Goal: Task Accomplishment & Management: Complete application form

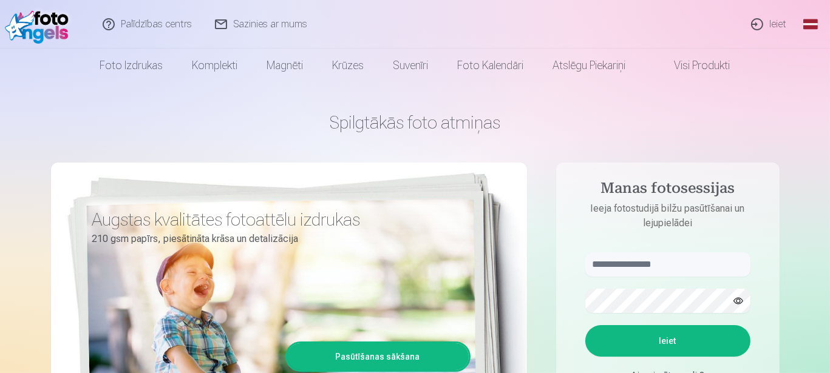
click at [781, 24] on link "Ieiet" at bounding box center [769, 24] width 58 height 49
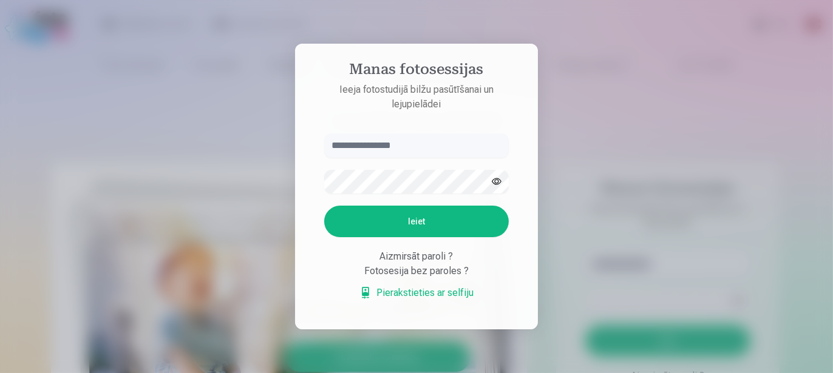
click at [415, 152] on input "text" at bounding box center [416, 146] width 185 height 24
click at [376, 145] on input "text" at bounding box center [416, 146] width 185 height 24
click at [384, 143] on input "text" at bounding box center [416, 146] width 185 height 24
paste input "**********"
type input "**********"
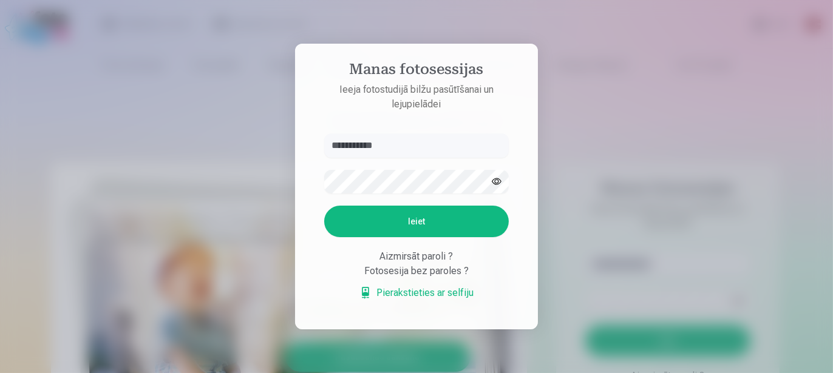
click at [408, 225] on button "Ieiet" at bounding box center [416, 222] width 185 height 32
click at [425, 259] on div "Aizmirsāt paroli ?" at bounding box center [416, 257] width 185 height 15
click at [411, 298] on link "Pierakstieties ar selfiju" at bounding box center [416, 293] width 114 height 15
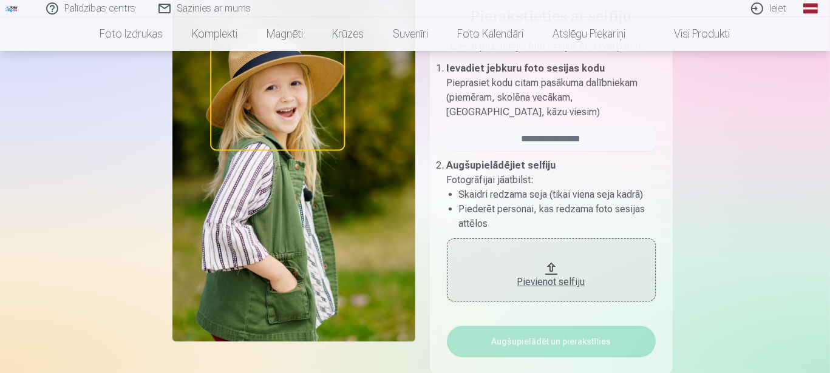
scroll to position [121, 0]
click at [565, 282] on div "Pievienot selfiju" at bounding box center [551, 281] width 185 height 15
click at [543, 285] on div "Pievienot selfiju" at bounding box center [551, 281] width 185 height 15
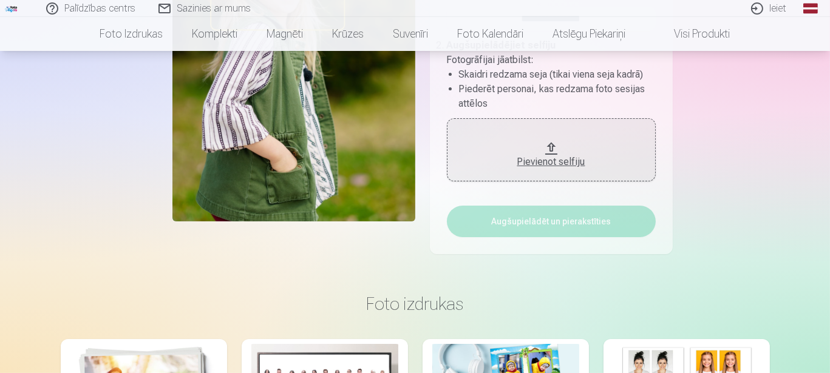
scroll to position [242, 0]
click at [564, 165] on div "Pievienot selfiju" at bounding box center [551, 161] width 185 height 15
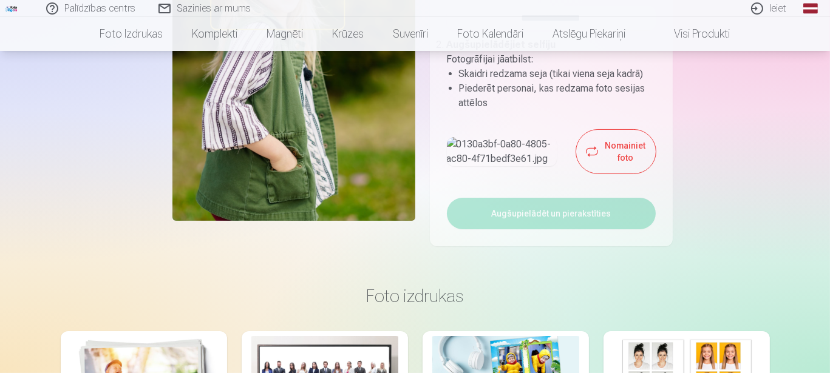
click at [576, 174] on button "Nomainiet foto" at bounding box center [616, 152] width 80 height 44
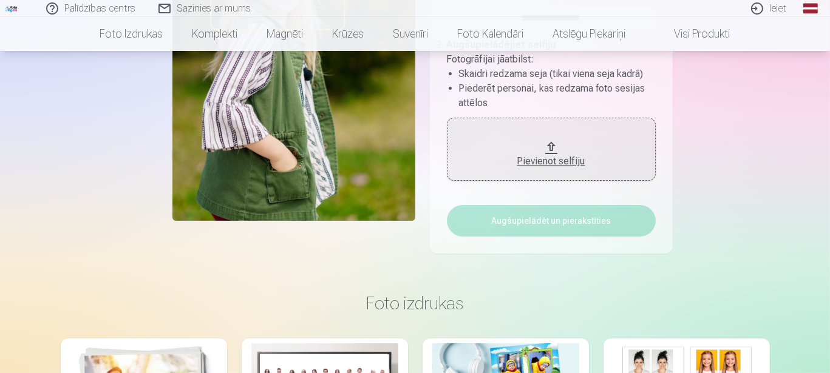
click at [553, 164] on div "Pievienot selfiju" at bounding box center [551, 161] width 185 height 15
click at [554, 155] on div "Pievienot selfiju" at bounding box center [551, 161] width 185 height 15
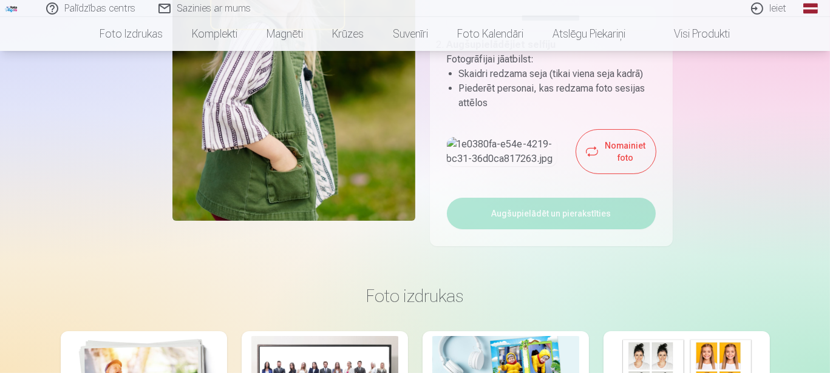
click at [600, 169] on button "Nomainiet foto" at bounding box center [616, 152] width 80 height 44
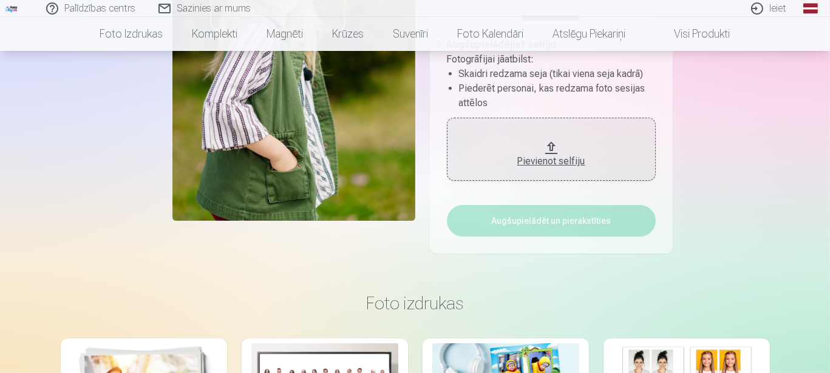
click at [536, 148] on div "Pievienot selfiju" at bounding box center [551, 158] width 185 height 22
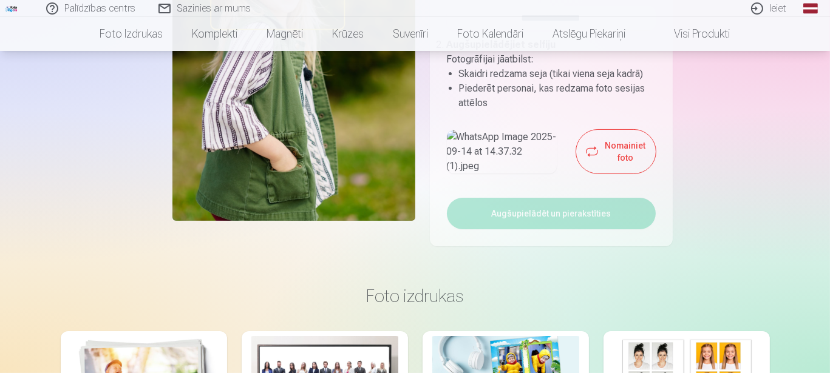
click at [610, 172] on button "Nomainiet foto" at bounding box center [616, 152] width 80 height 44
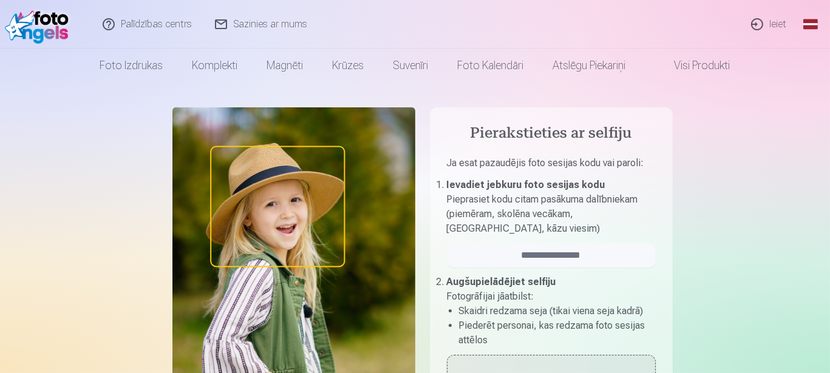
scroll to position [0, 0]
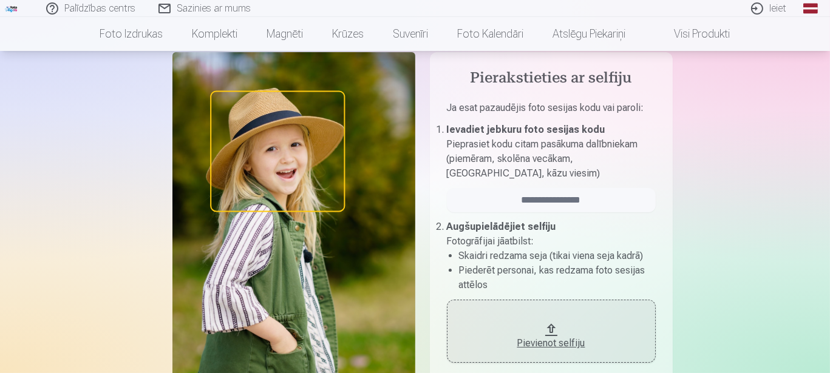
click at [549, 327] on button "Pievienot selfiju" at bounding box center [551, 331] width 209 height 63
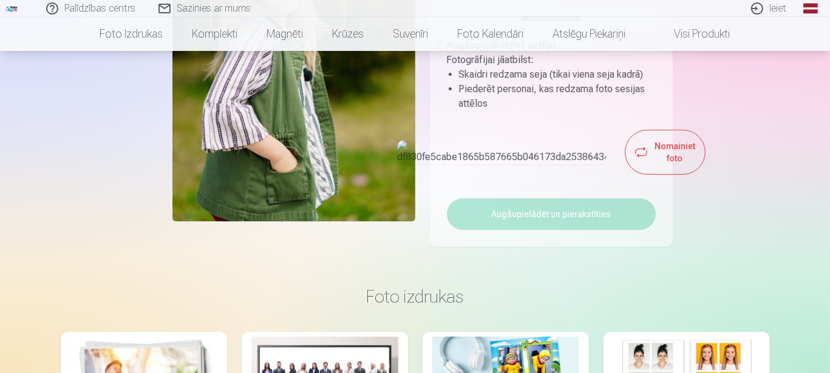
scroll to position [242, 0]
click at [625, 174] on button "Nomainiet foto" at bounding box center [665, 152] width 80 height 44
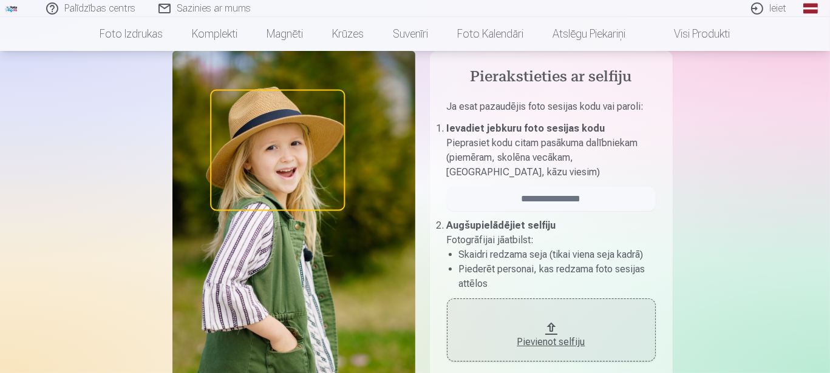
click at [564, 344] on div "Pievienot selfiju" at bounding box center [551, 342] width 185 height 15
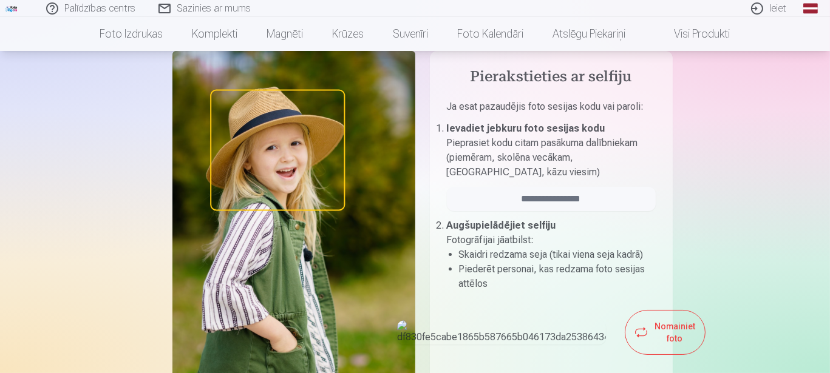
click at [625, 349] on button "Nomainiet foto" at bounding box center [665, 333] width 80 height 44
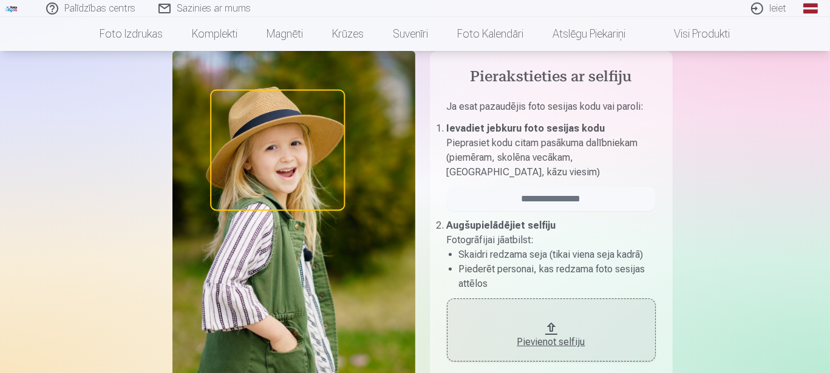
click at [543, 339] on div "Pievienot selfiju" at bounding box center [551, 342] width 185 height 15
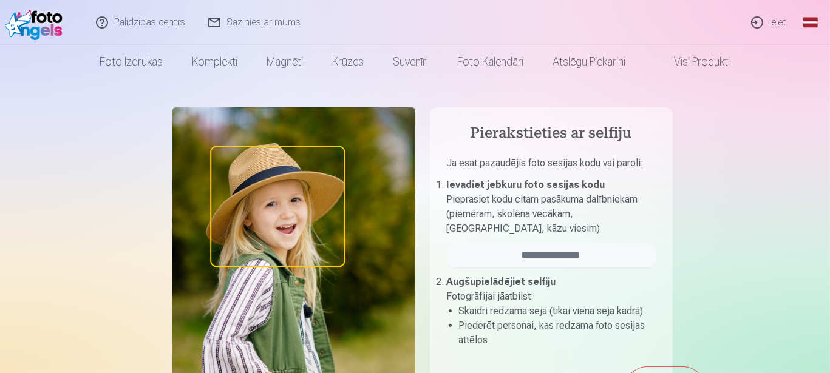
scroll to position [1, 0]
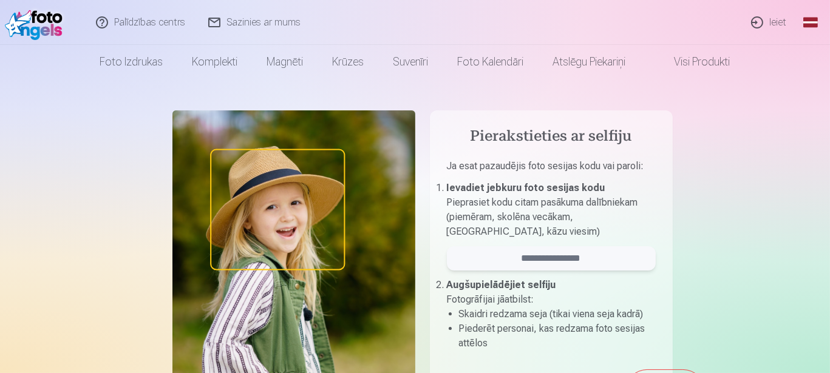
click at [568, 253] on input "email" at bounding box center [551, 259] width 209 height 24
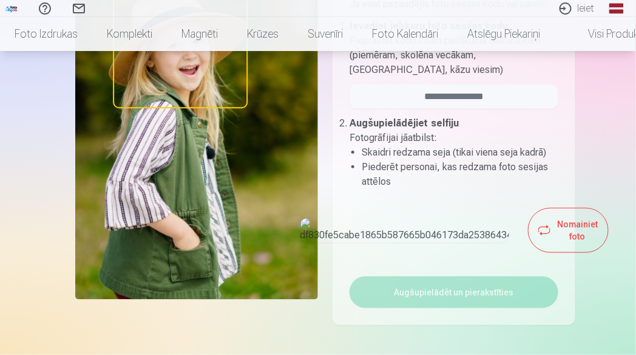
scroll to position [167, 0]
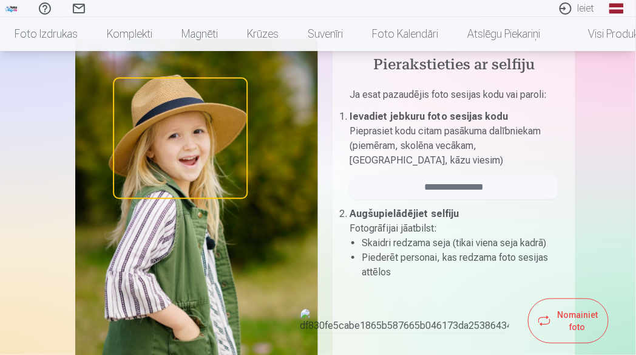
scroll to position [61, 0]
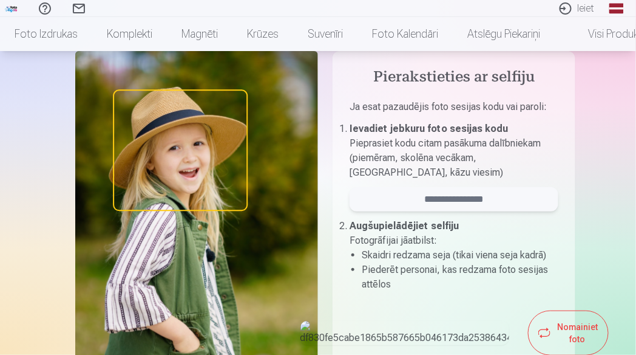
click at [486, 201] on input "email" at bounding box center [454, 199] width 209 height 24
type input "******"
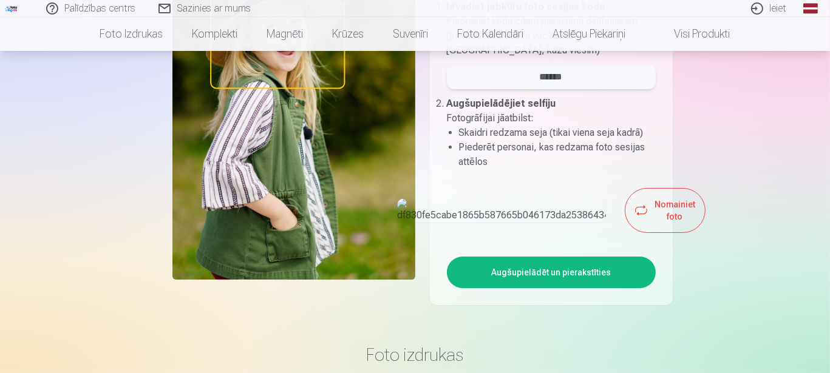
scroll to position [182, 0]
click at [561, 289] on button "Augšupielādēt un pierakstīties" at bounding box center [551, 273] width 209 height 32
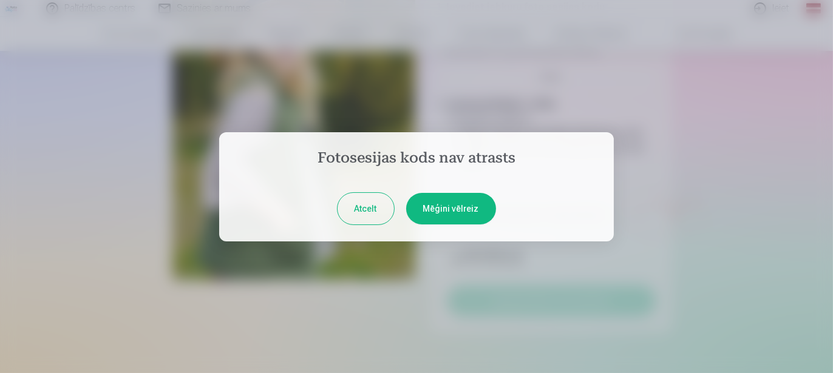
click at [463, 213] on button "Mēģini vēlreiz" at bounding box center [451, 209] width 90 height 32
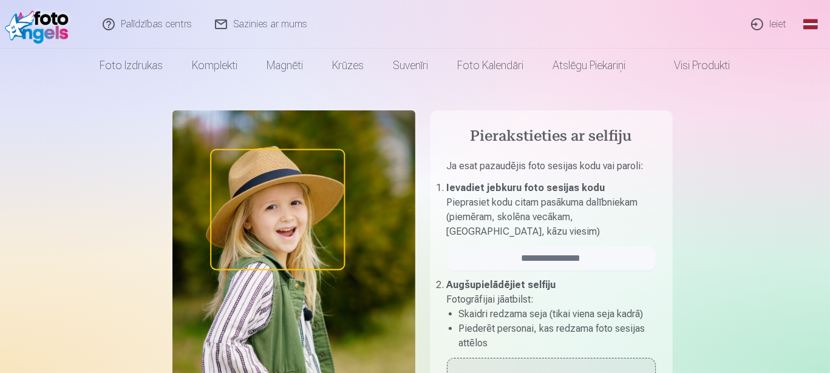
scroll to position [0, 0]
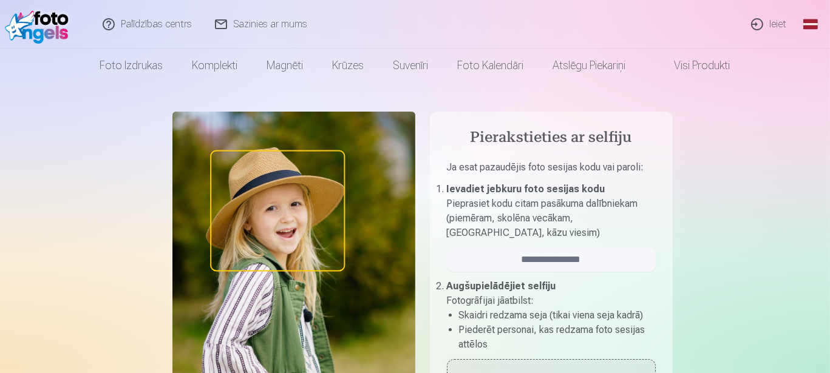
click at [769, 23] on link "Ieiet" at bounding box center [769, 24] width 58 height 49
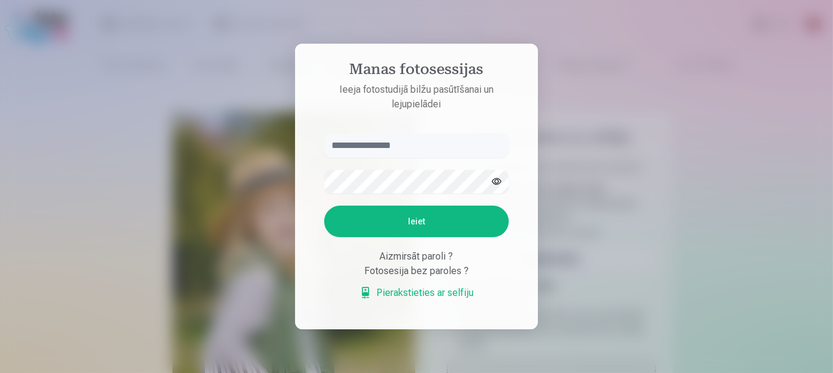
click at [383, 152] on input "text" at bounding box center [416, 146] width 185 height 24
click at [396, 230] on button "Ieiet" at bounding box center [416, 222] width 185 height 32
click at [429, 237] on button "Ieiet" at bounding box center [416, 222] width 185 height 32
click at [495, 171] on button "button" at bounding box center [496, 182] width 23 height 23
click at [416, 222] on button "Ieiet" at bounding box center [416, 222] width 185 height 32
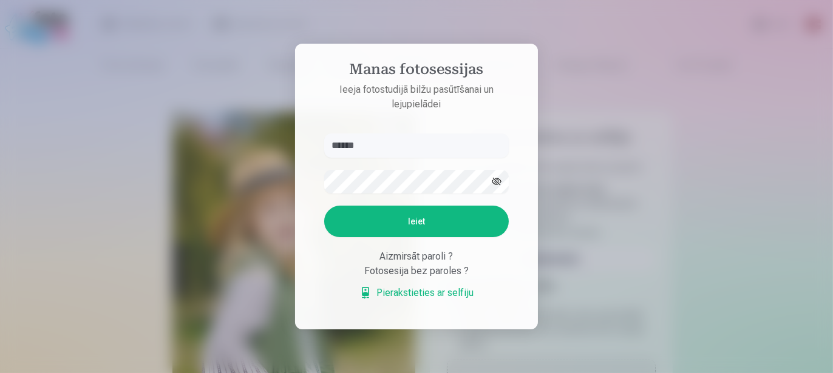
click at [0, 0] on p "Kaut kas ir noticis nepareizi. Mēģiniet vēlreiz." at bounding box center [0, 0] width 0 height 0
drag, startPoint x: 381, startPoint y: 142, endPoint x: 291, endPoint y: 147, distance: 90.0
click at [291, 373] on div "Manas fotosessijas Ieeja fotostudijā bilžu pasūtīšanai un lejupielādei ****** K…" at bounding box center [415, 373] width 830 height 0
type input "*****"
click at [304, 179] on aside "Manas fotosessijas Ieeja fotostudijā bilžu pasūtīšanai un lejupielādei ***** Ka…" at bounding box center [416, 187] width 243 height 287
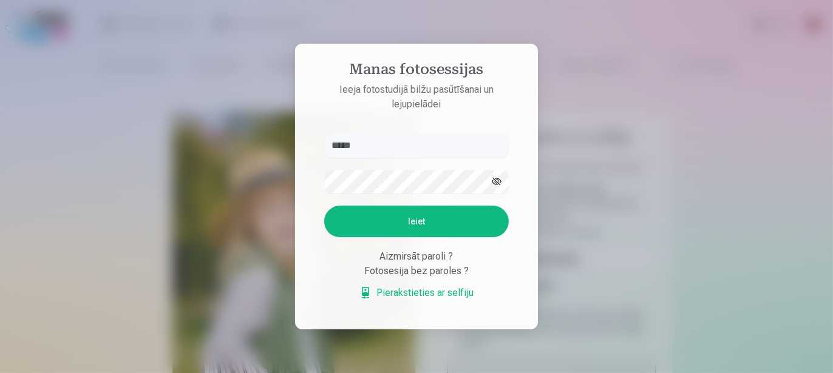
click at [421, 222] on button "Ieiet" at bounding box center [416, 222] width 185 height 32
drag, startPoint x: 424, startPoint y: 253, endPoint x: 424, endPoint y: 273, distance: 20.0
click at [425, 237] on button "Ieiet" at bounding box center [416, 222] width 185 height 32
click at [594, 260] on div at bounding box center [416, 186] width 833 height 373
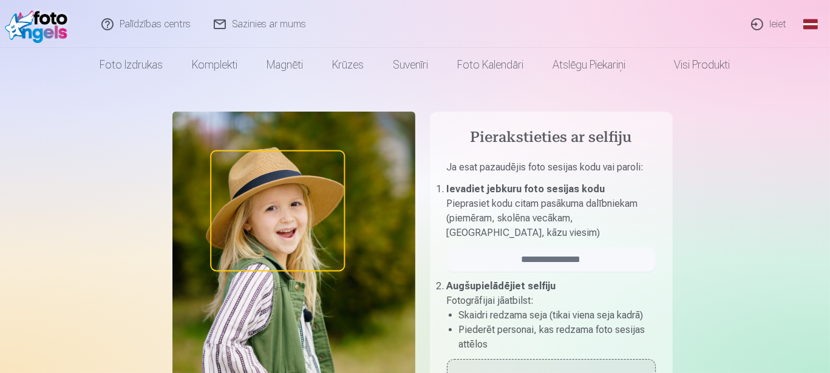
click at [151, 21] on link "Palīdzības centrs" at bounding box center [146, 24] width 112 height 48
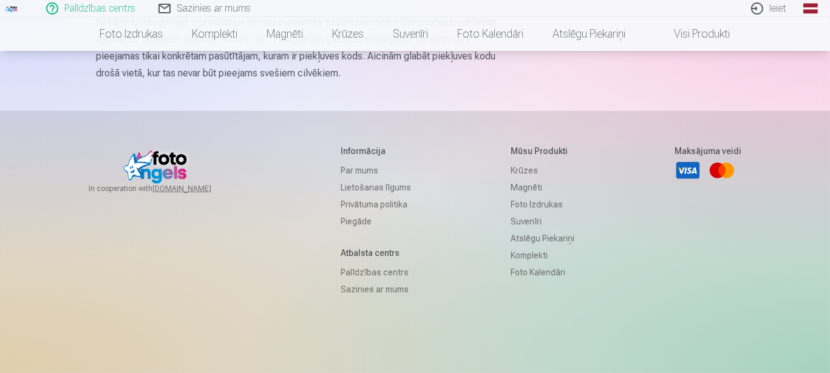
scroll to position [849, 0]
click at [356, 196] on link "Lietošanas līgums" at bounding box center [376, 187] width 70 height 17
